Goal: Transaction & Acquisition: Download file/media

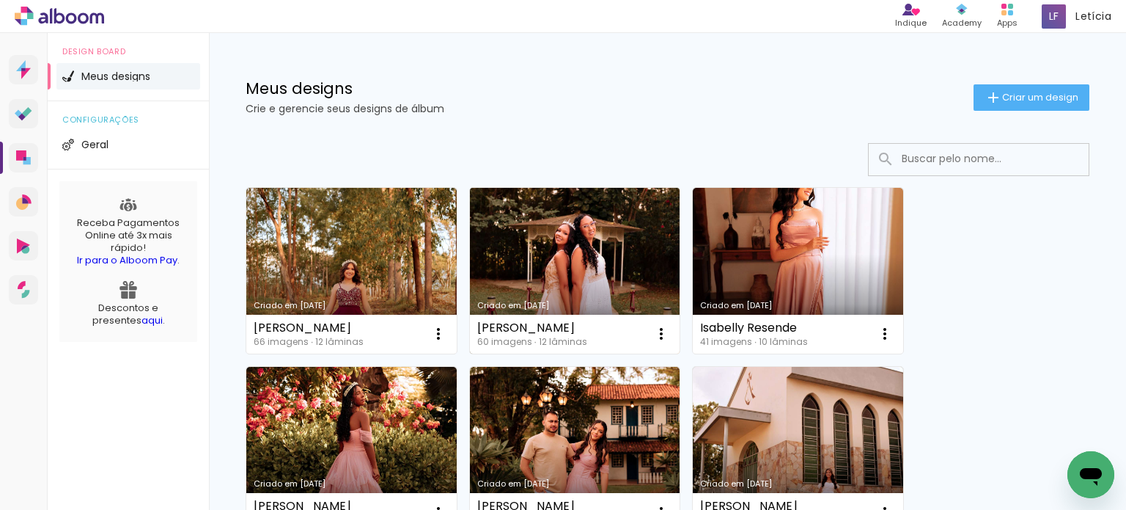
click at [620, 241] on link "Criado em [DATE]" at bounding box center [575, 271] width 210 height 166
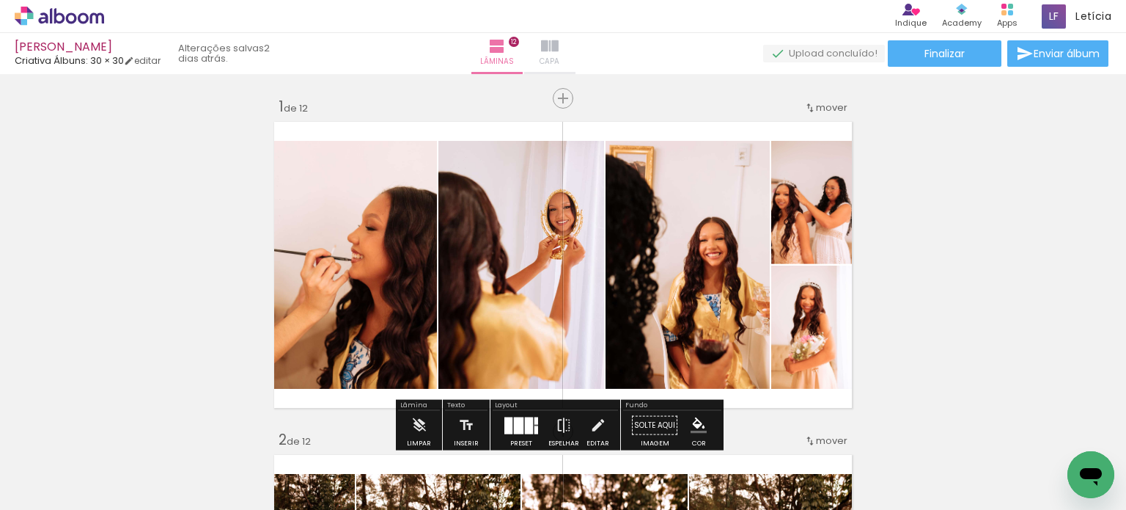
click at [559, 53] on iron-icon at bounding box center [550, 46] width 18 height 18
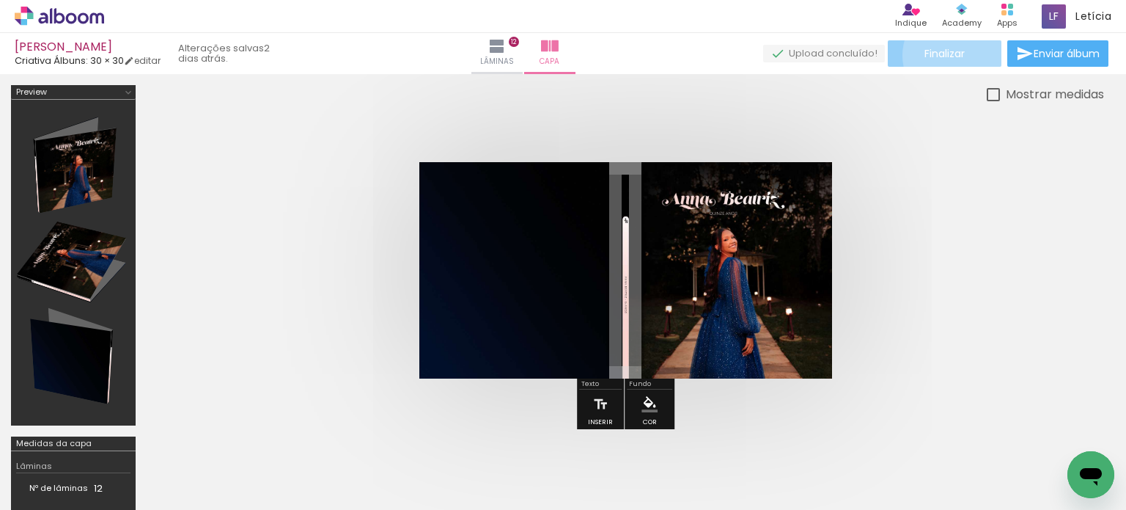
click at [953, 55] on span "Finalizar" at bounding box center [945, 53] width 40 height 10
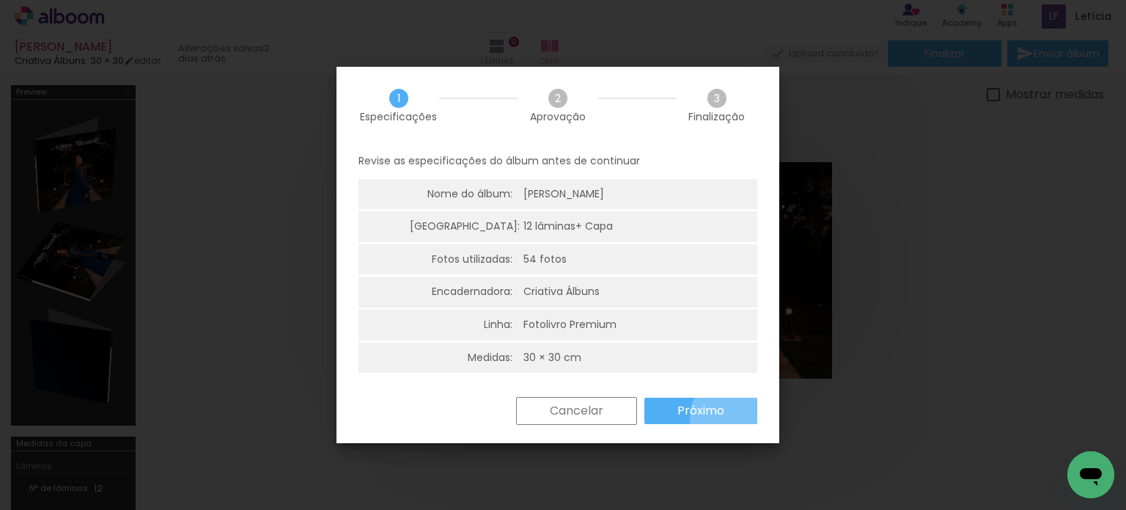
click at [734, 417] on paper-button "Próximo" at bounding box center [700, 410] width 113 height 26
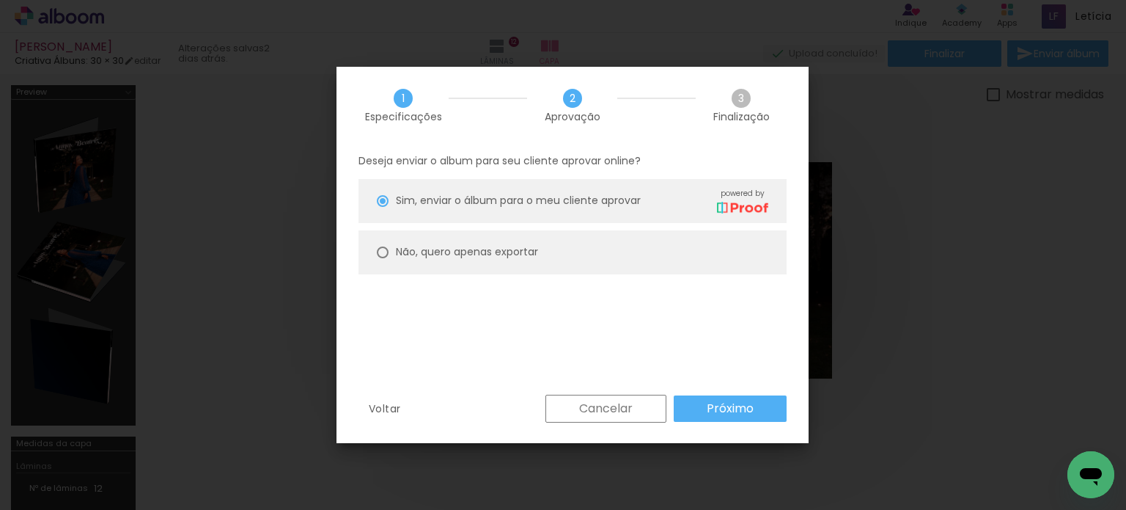
click at [742, 259] on paper-radio-button "Não, quero apenas exportar" at bounding box center [573, 252] width 428 height 44
type paper-radio-button "on"
click at [0, 0] on slot "Próximo" at bounding box center [0, 0] width 0 height 0
type input "Alta, 300 DPI"
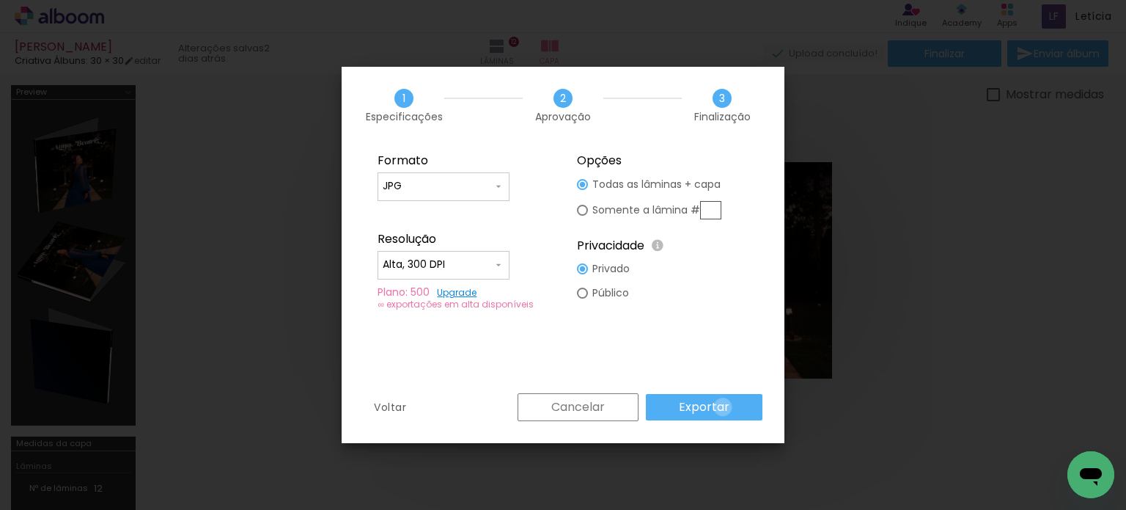
click at [0, 0] on slot "Exportar" at bounding box center [0, 0] width 0 height 0
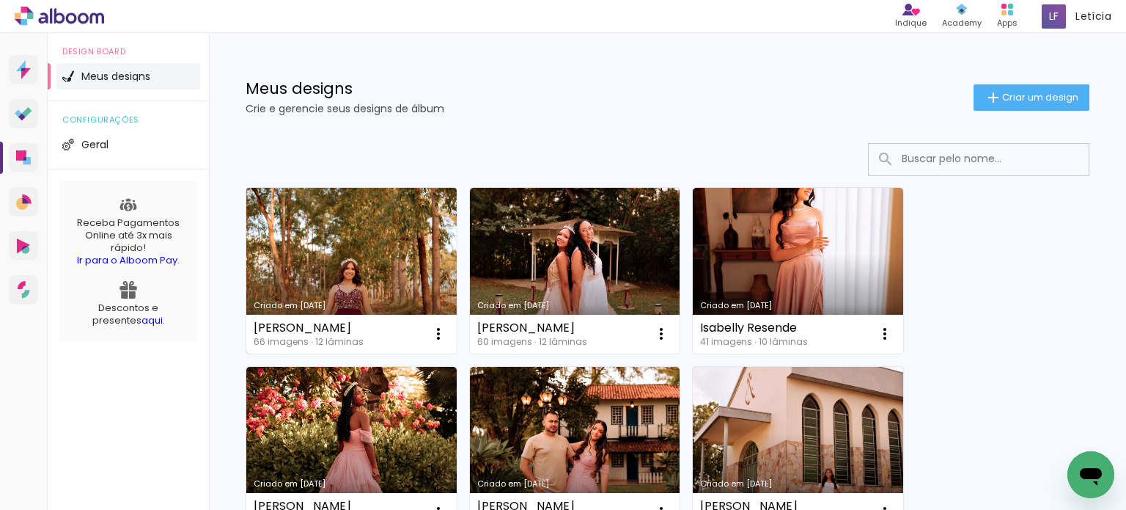
click at [397, 284] on link "Criado em [DATE]" at bounding box center [351, 271] width 210 height 166
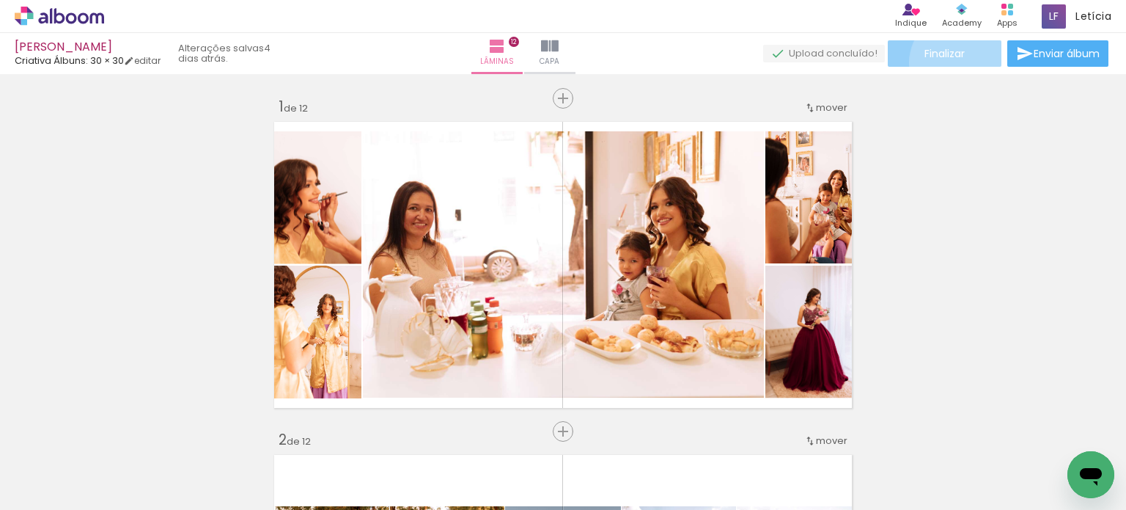
click at [956, 62] on paper-button "Finalizar" at bounding box center [945, 53] width 114 height 26
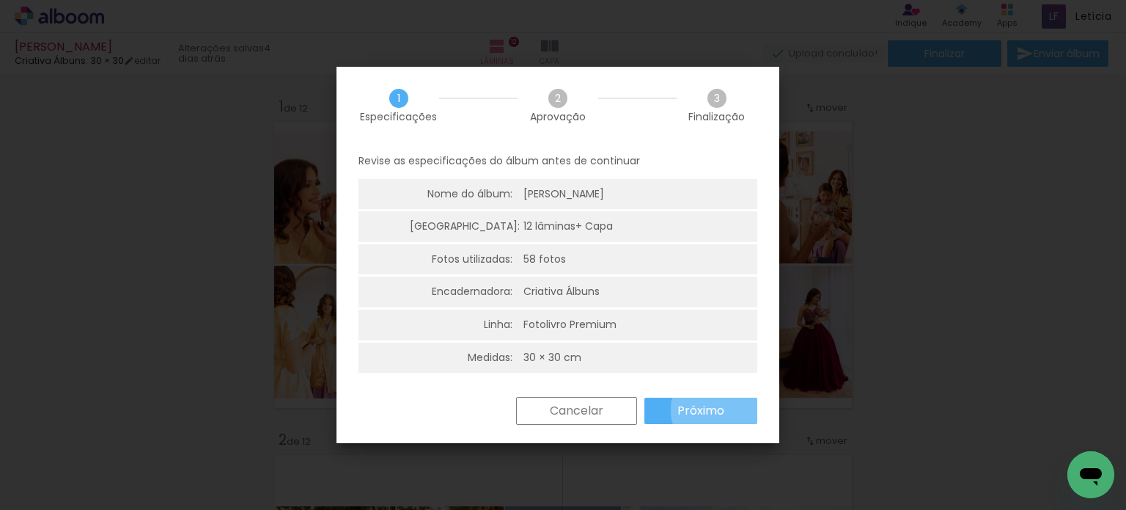
click at [0, 0] on slot "Próximo" at bounding box center [0, 0] width 0 height 0
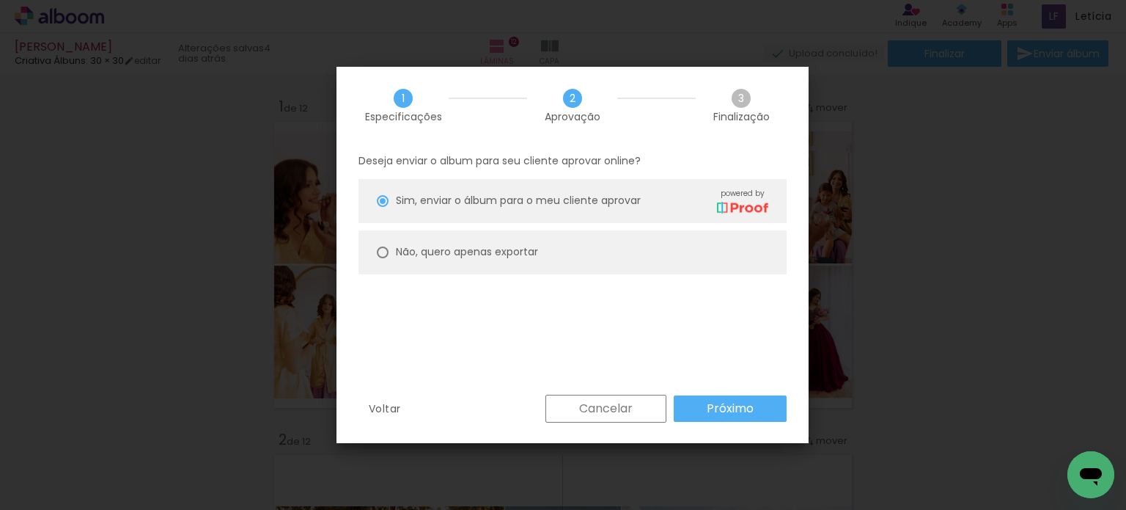
click at [734, 251] on paper-radio-button "Não, quero apenas exportar" at bounding box center [573, 252] width 428 height 44
type paper-radio-button "on"
click at [0, 0] on slot "Próximo" at bounding box center [0, 0] width 0 height 0
type input "Alta, 300 DPI"
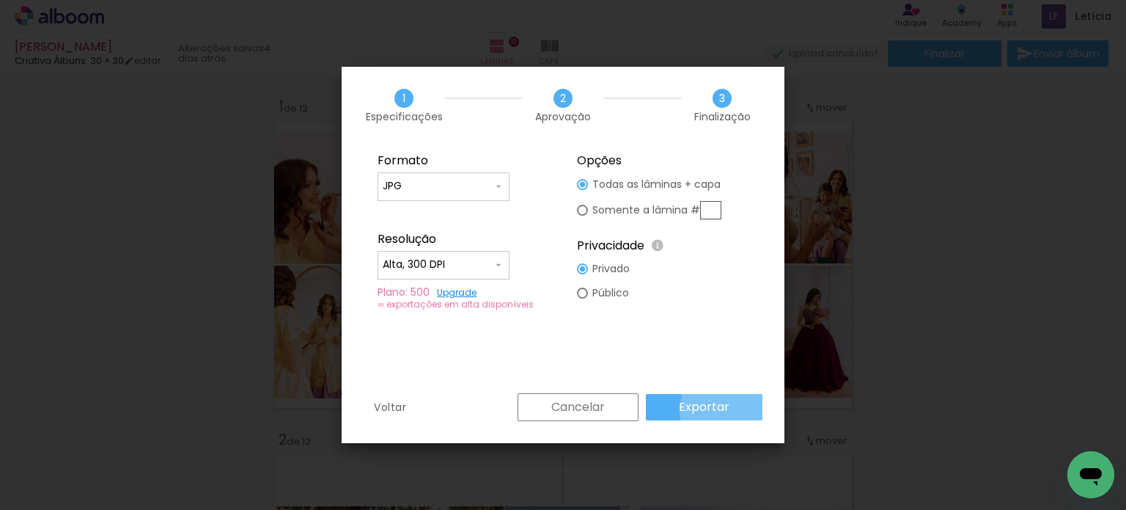
click at [740, 410] on paper-button "Exportar" at bounding box center [704, 407] width 117 height 26
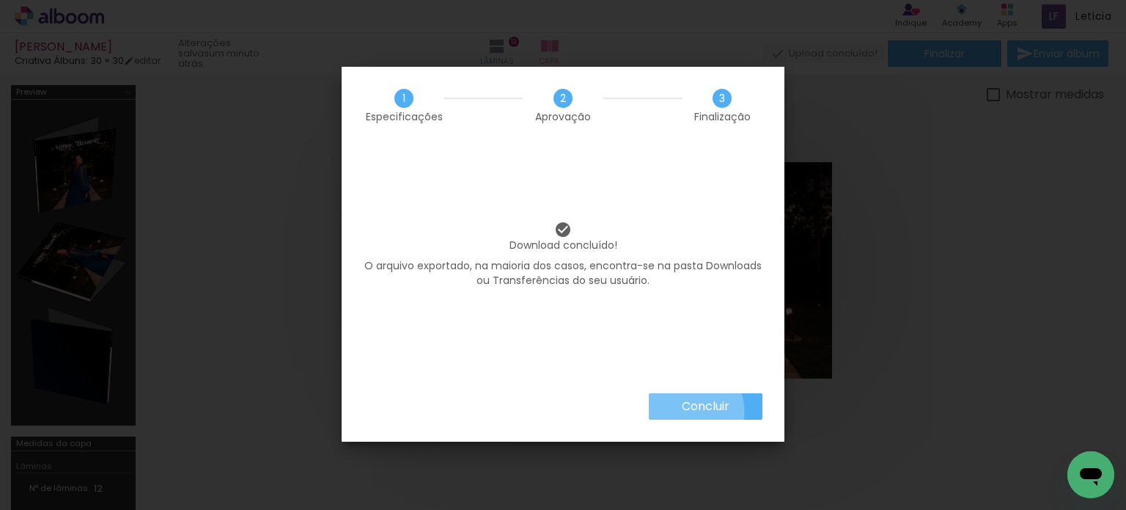
click at [0, 0] on slot "Concluir" at bounding box center [0, 0] width 0 height 0
